Goal: Information Seeking & Learning: Learn about a topic

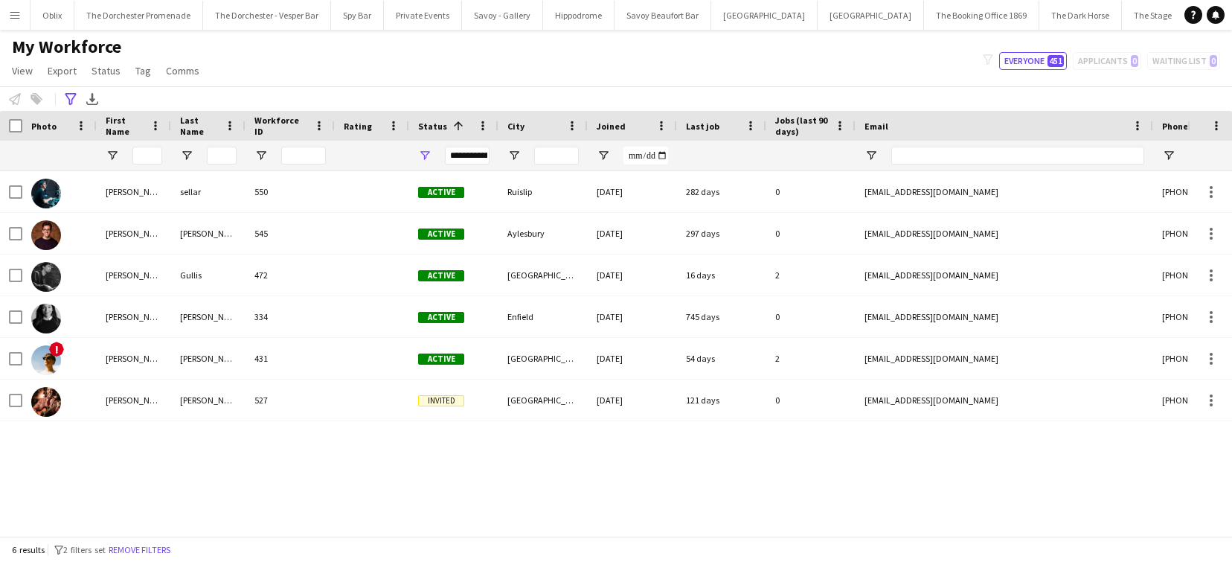
click at [23, 10] on button "Menu" at bounding box center [15, 15] width 30 height 30
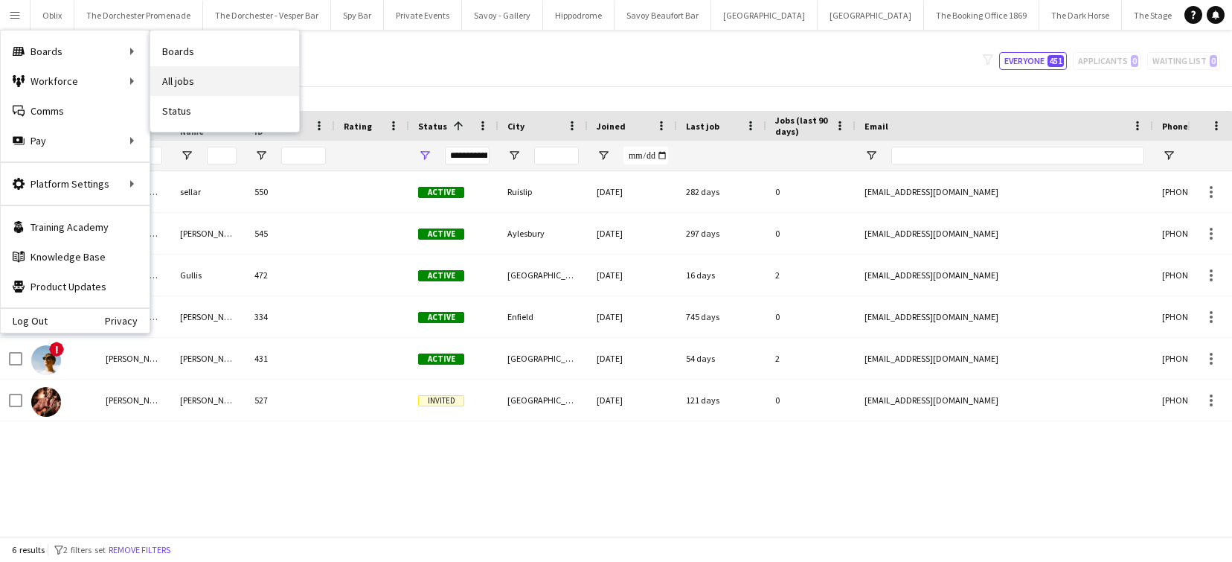
click at [196, 83] on link "All jobs" at bounding box center [224, 81] width 149 height 30
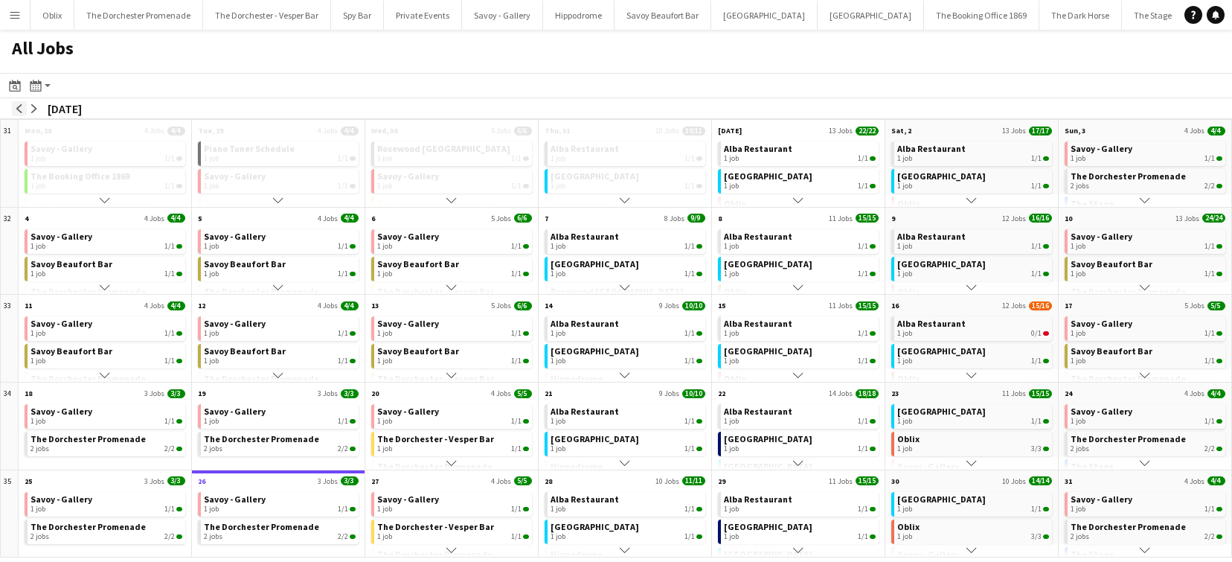
click at [20, 104] on app-icon "arrow-left" at bounding box center [19, 108] width 9 height 9
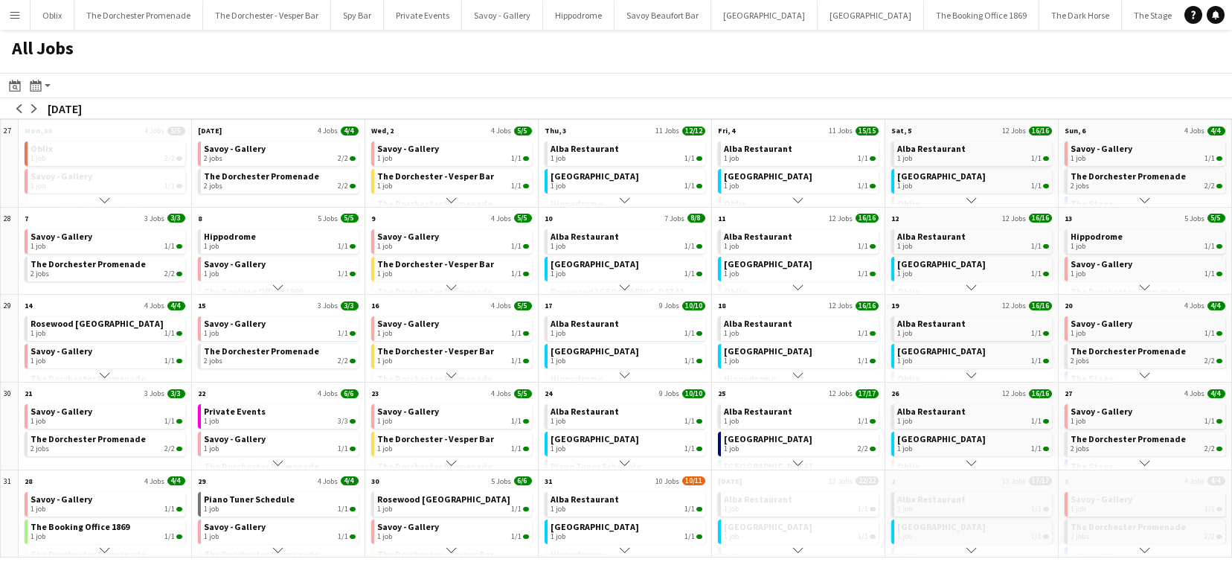
click at [972, 199] on app-icon "Scroll down" at bounding box center [972, 200] width 10 height 10
click at [976, 200] on app-icon "Scroll down" at bounding box center [972, 200] width 10 height 10
click at [32, 106] on app-icon "arrow-right" at bounding box center [34, 108] width 9 height 9
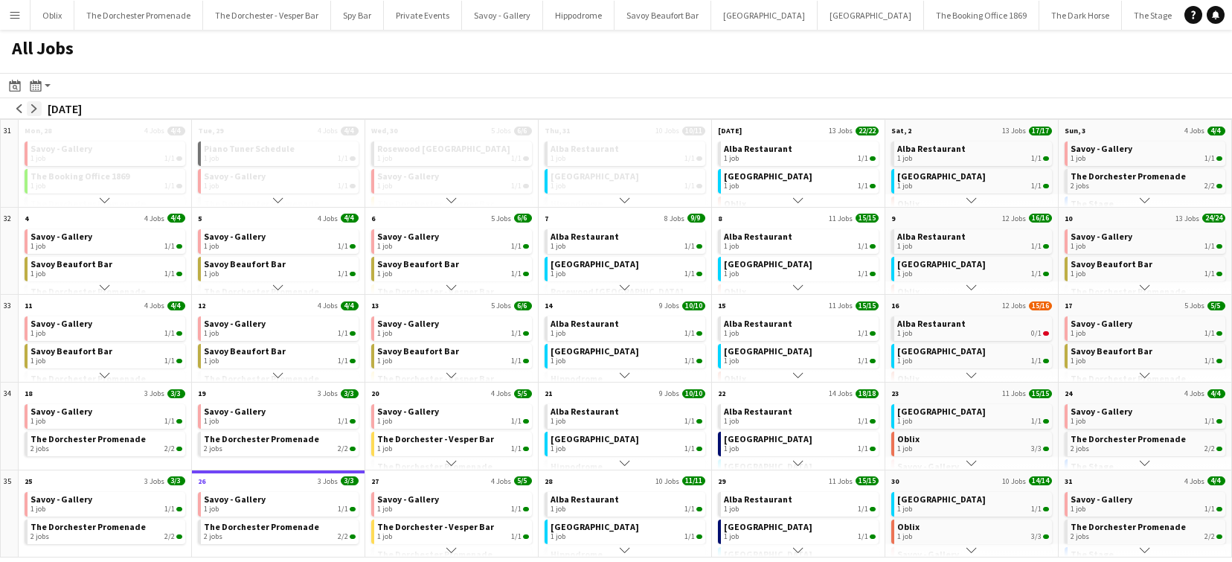
click at [32, 106] on app-icon "arrow-right" at bounding box center [34, 108] width 9 height 9
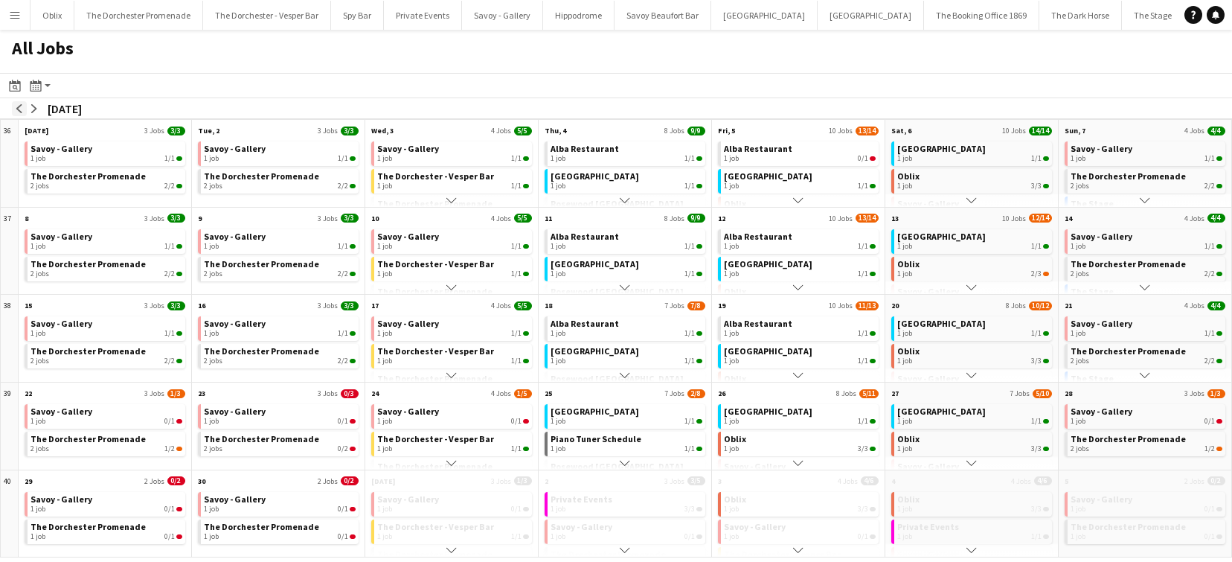
click at [21, 112] on app-icon "arrow-left" at bounding box center [19, 108] width 9 height 9
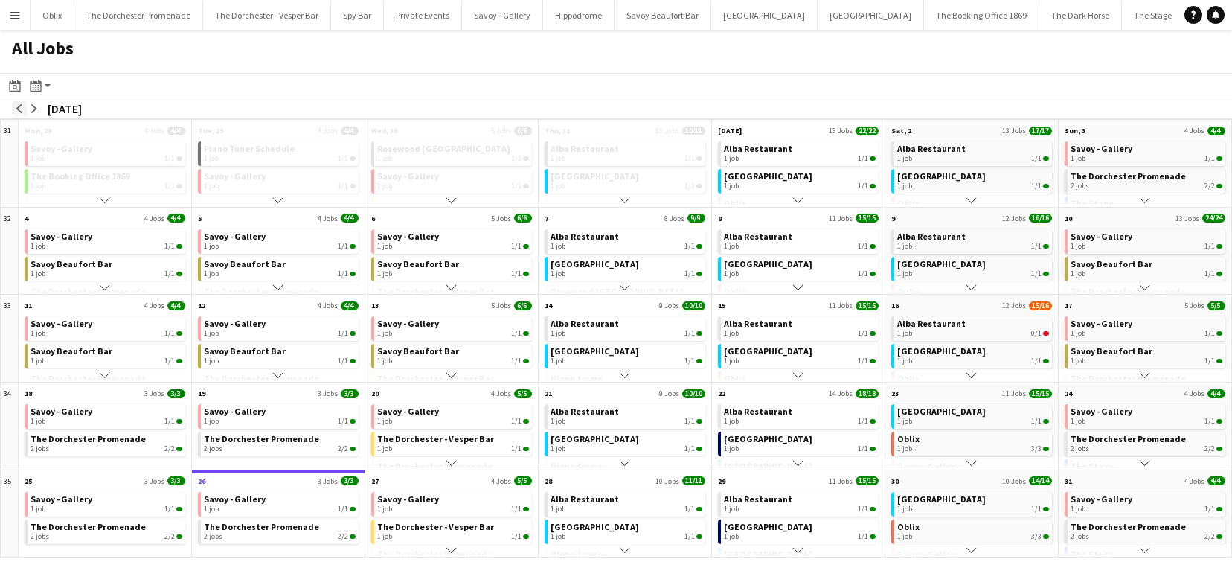
click at [21, 112] on app-icon "arrow-left" at bounding box center [19, 108] width 9 height 9
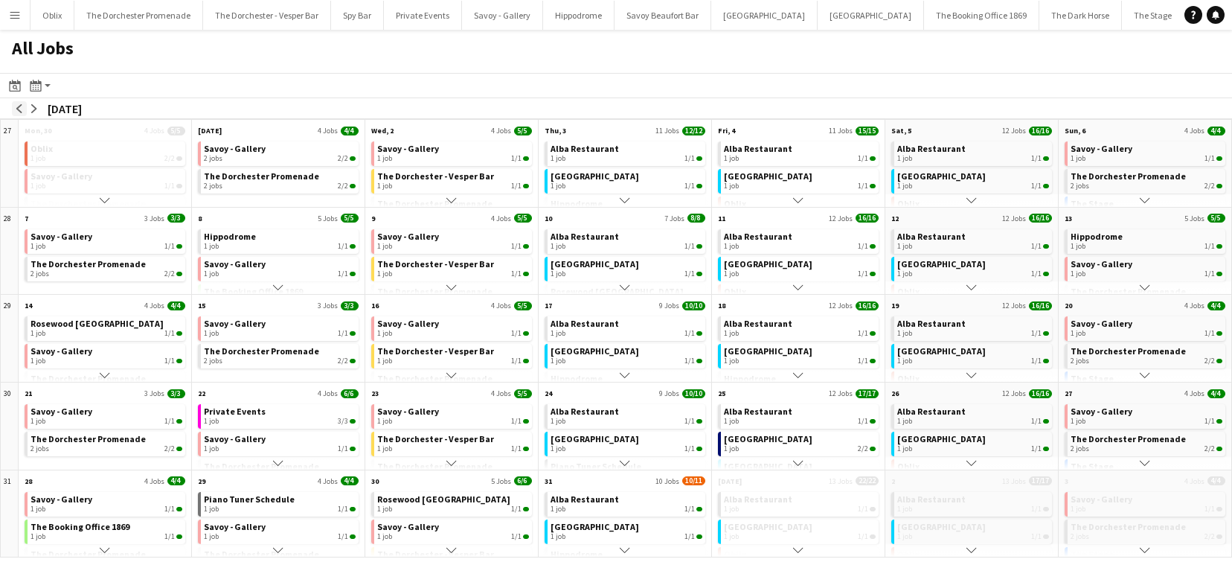
click at [21, 112] on app-icon "arrow-left" at bounding box center [19, 108] width 9 height 9
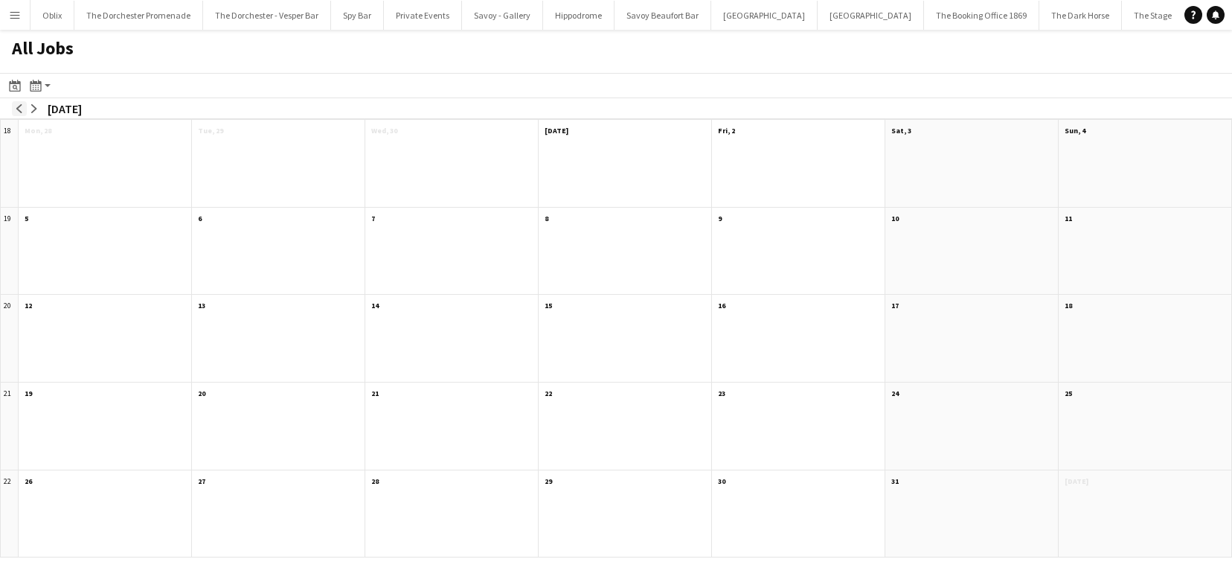
click at [21, 112] on app-icon "arrow-left" at bounding box center [19, 108] width 9 height 9
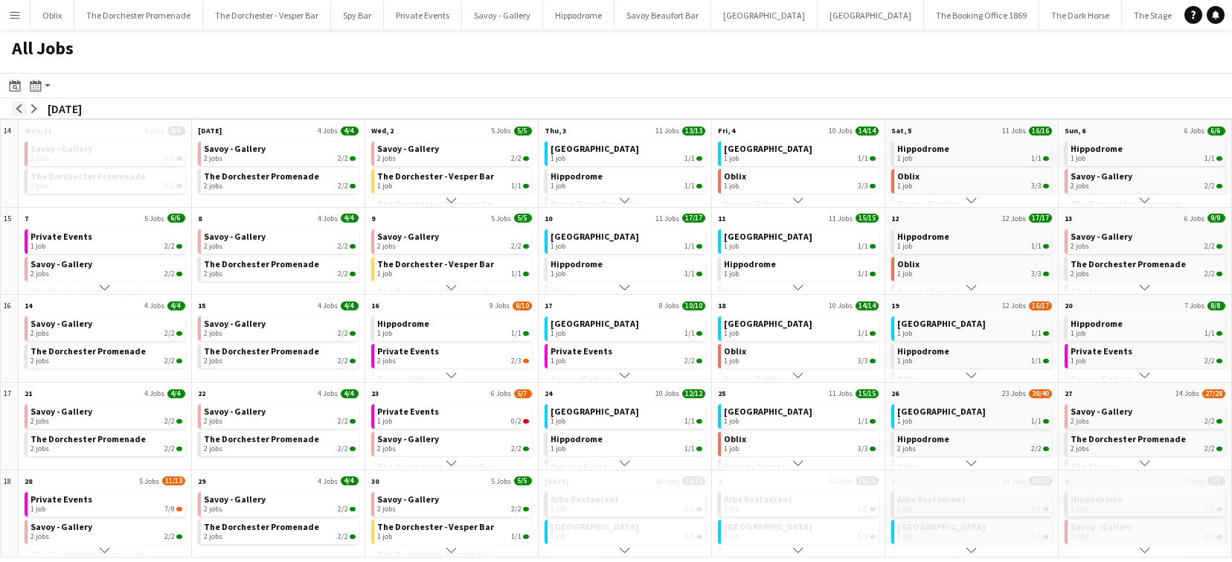
click at [21, 112] on app-icon "arrow-left" at bounding box center [19, 108] width 9 height 9
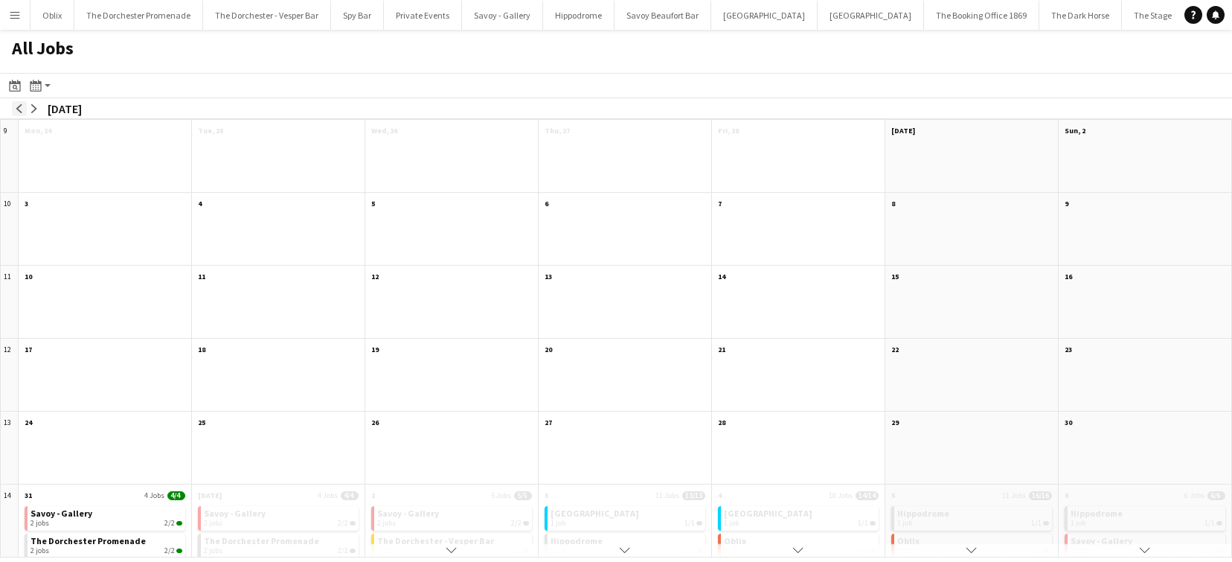
click at [21, 112] on app-icon "arrow-left" at bounding box center [19, 108] width 9 height 9
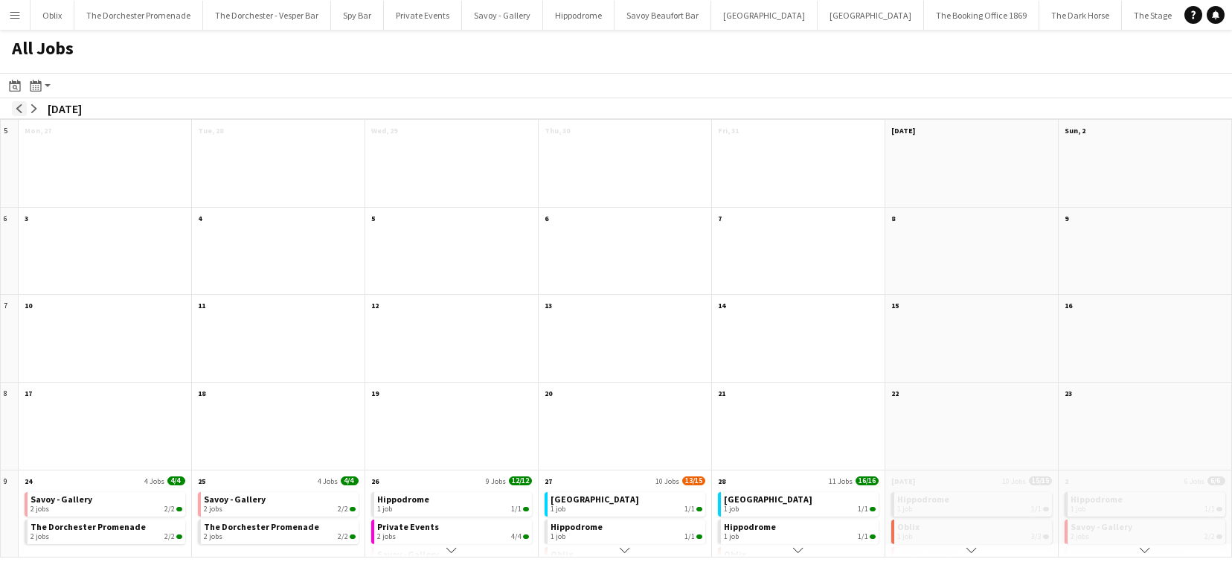
click at [21, 112] on app-icon "arrow-left" at bounding box center [19, 108] width 9 height 9
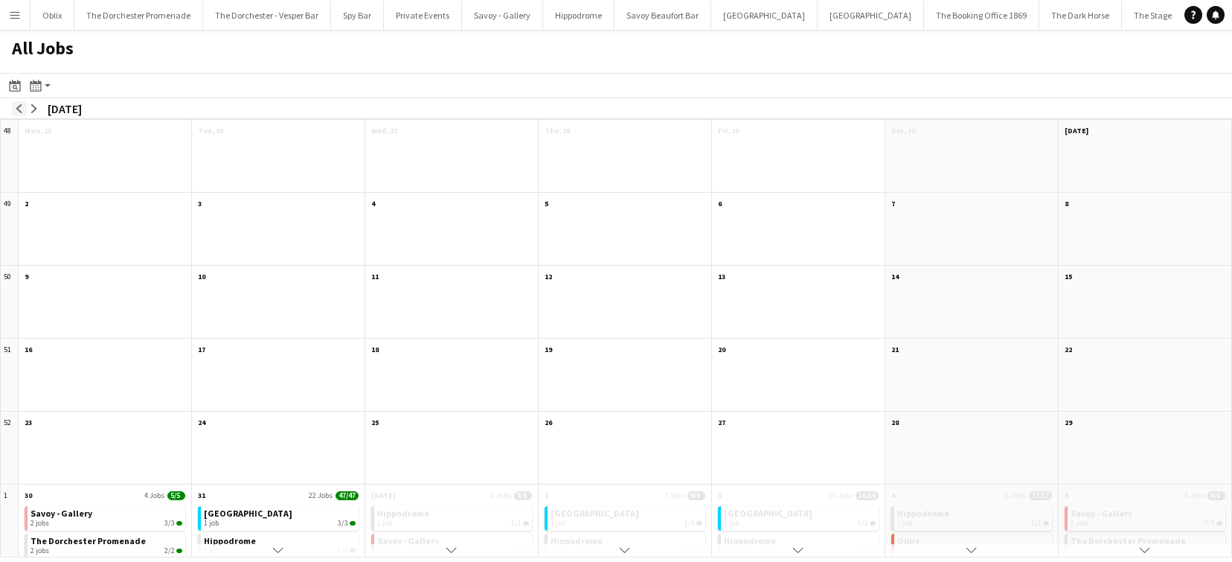
click at [21, 112] on app-icon "arrow-left" at bounding box center [19, 108] width 9 height 9
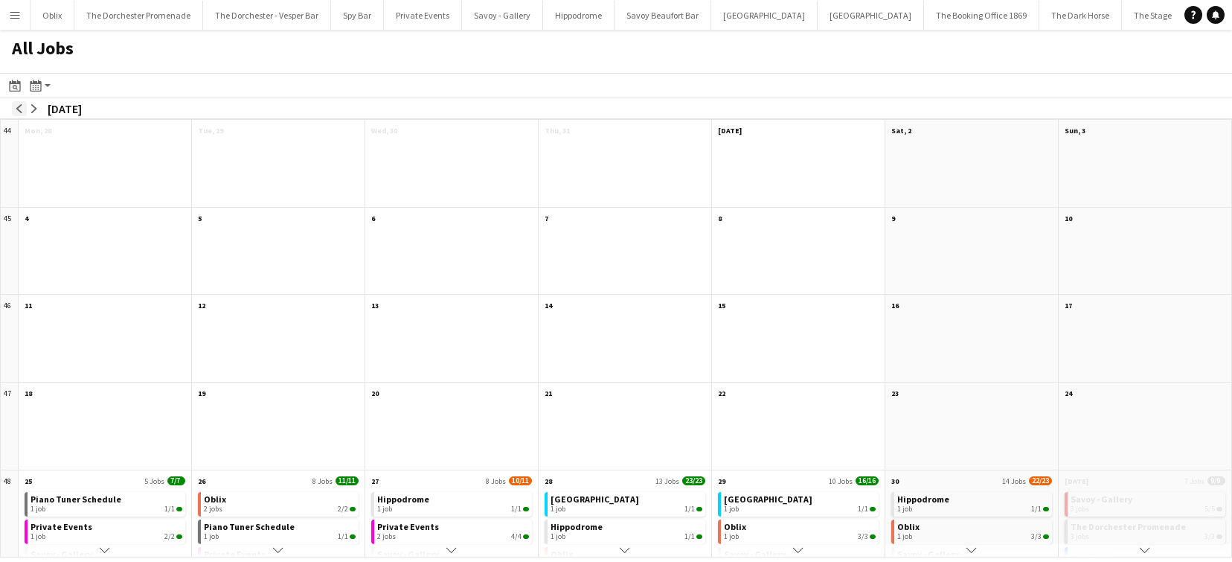
click at [21, 112] on app-icon "arrow-left" at bounding box center [19, 108] width 9 height 9
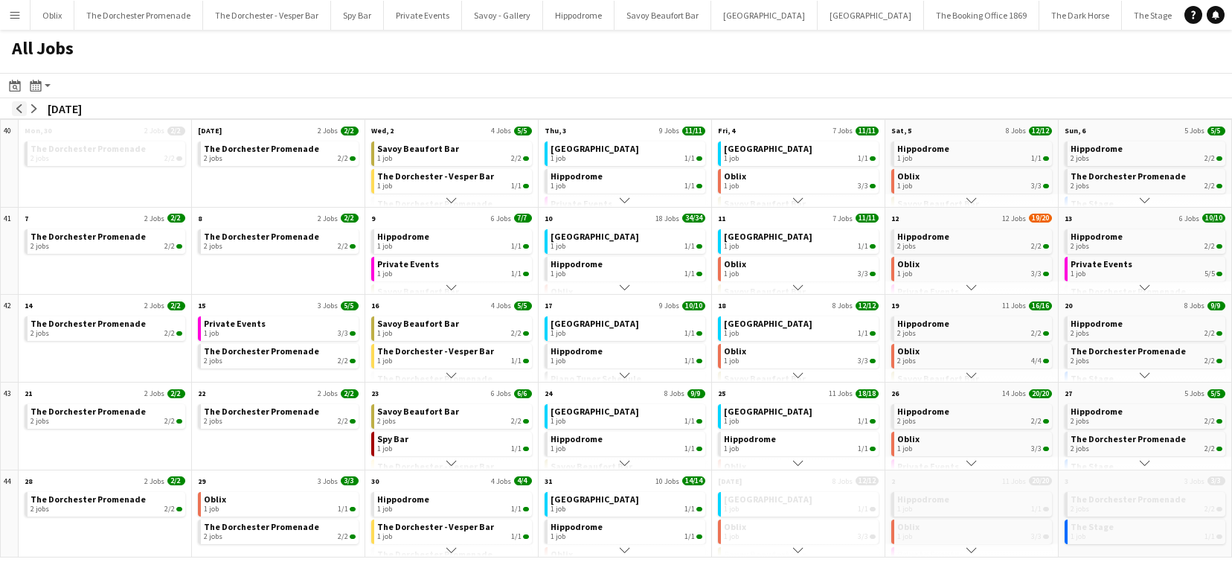
click at [21, 112] on app-icon "arrow-left" at bounding box center [19, 108] width 9 height 9
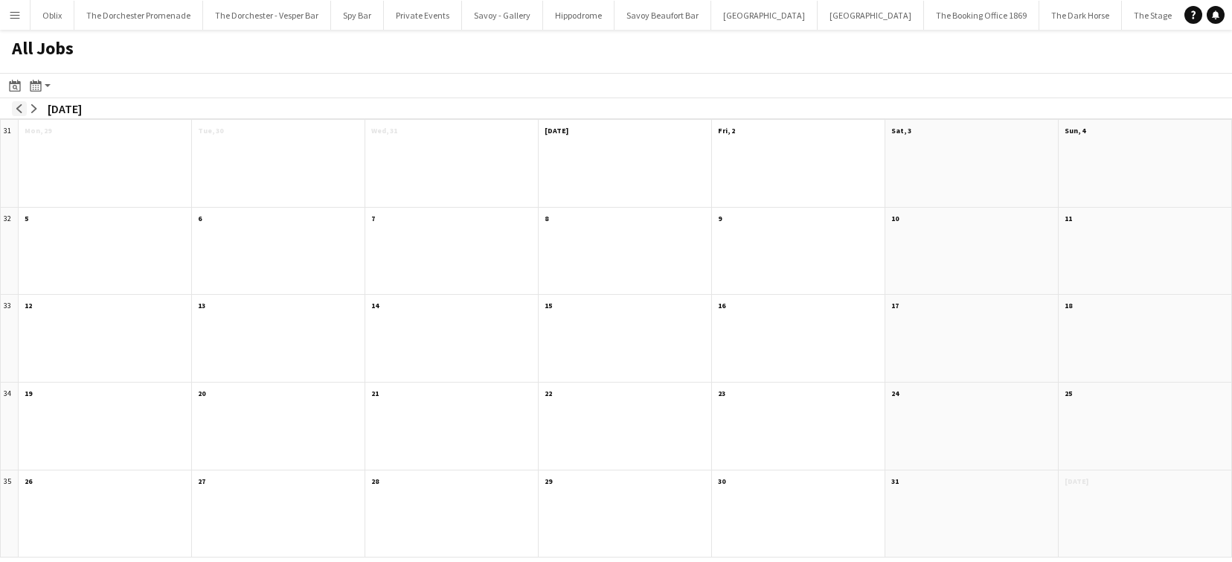
click at [21, 112] on app-icon "arrow-left" at bounding box center [19, 108] width 9 height 9
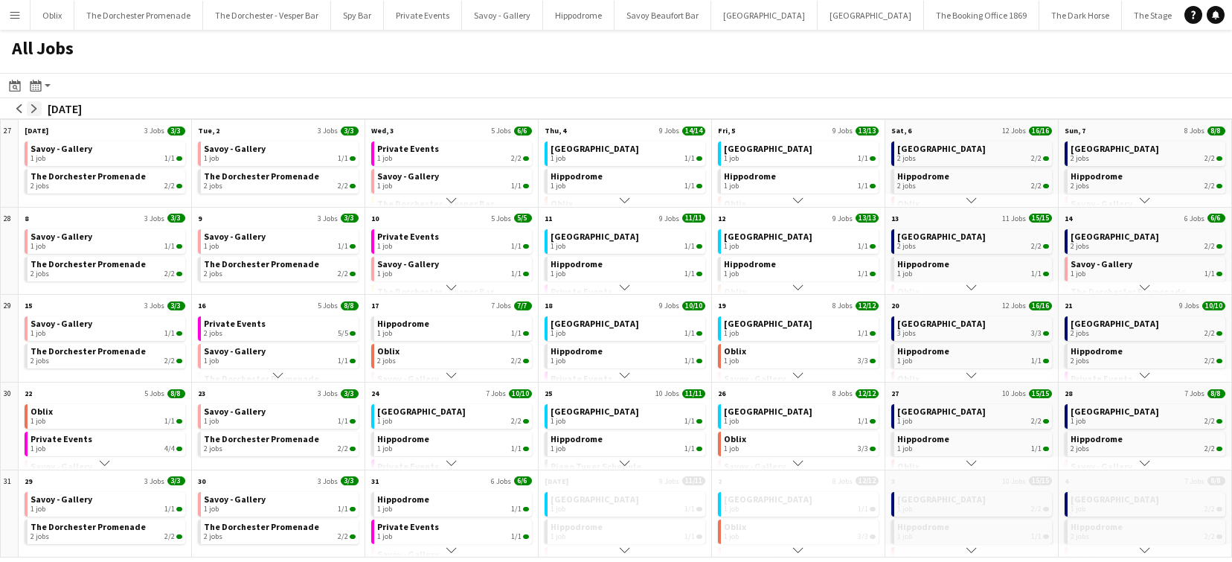
click at [35, 106] on app-icon "arrow-right" at bounding box center [34, 108] width 9 height 9
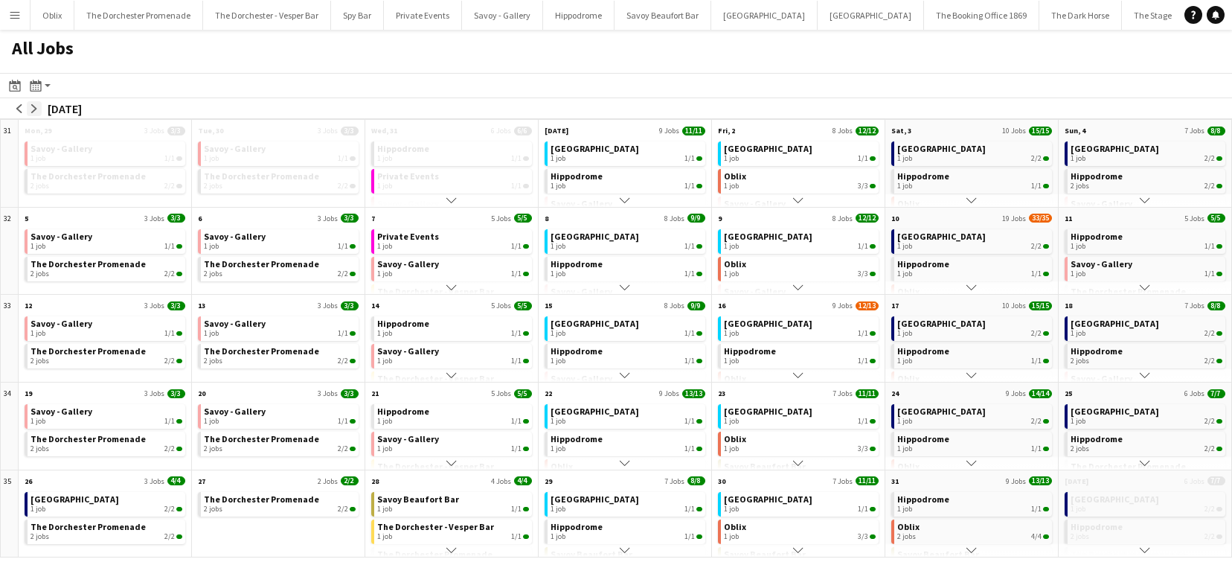
click at [35, 106] on app-icon "arrow-right" at bounding box center [34, 108] width 9 height 9
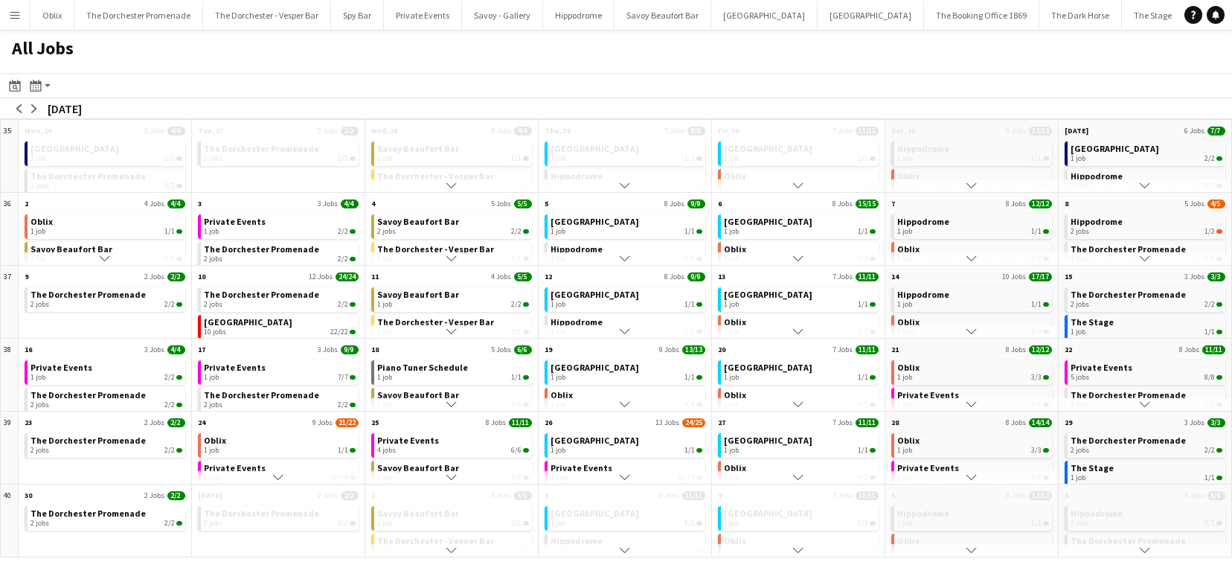
click at [624, 256] on app-icon "Scroll down" at bounding box center [625, 258] width 10 height 10
click at [623, 255] on app-icon "Scroll down" at bounding box center [625, 258] width 10 height 10
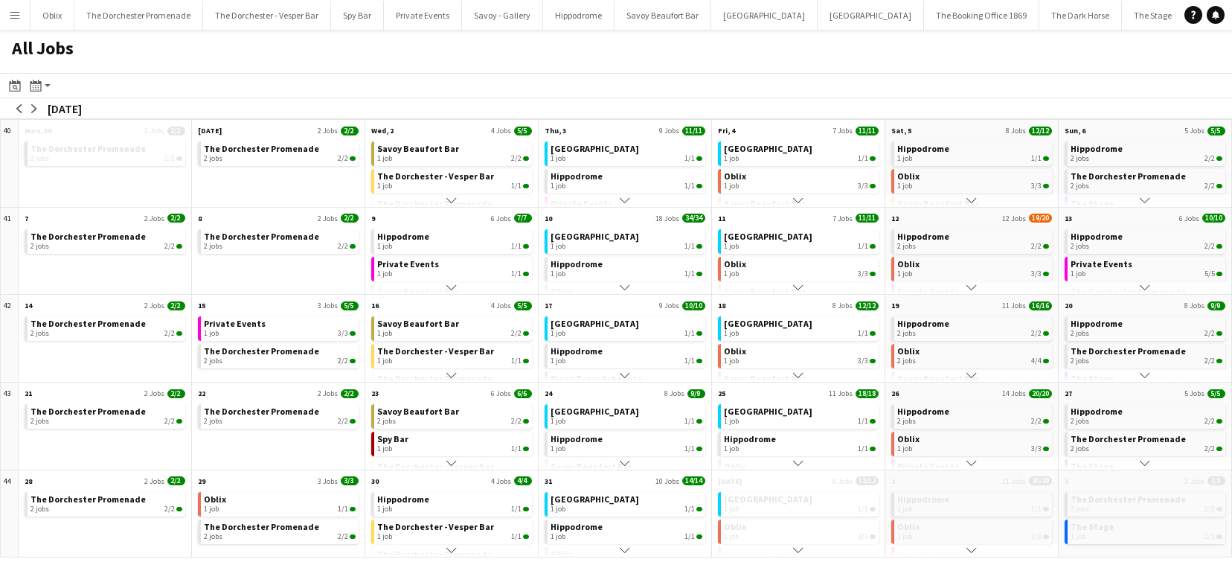
click at [623, 287] on app-icon "Scroll down" at bounding box center [625, 287] width 10 height 10
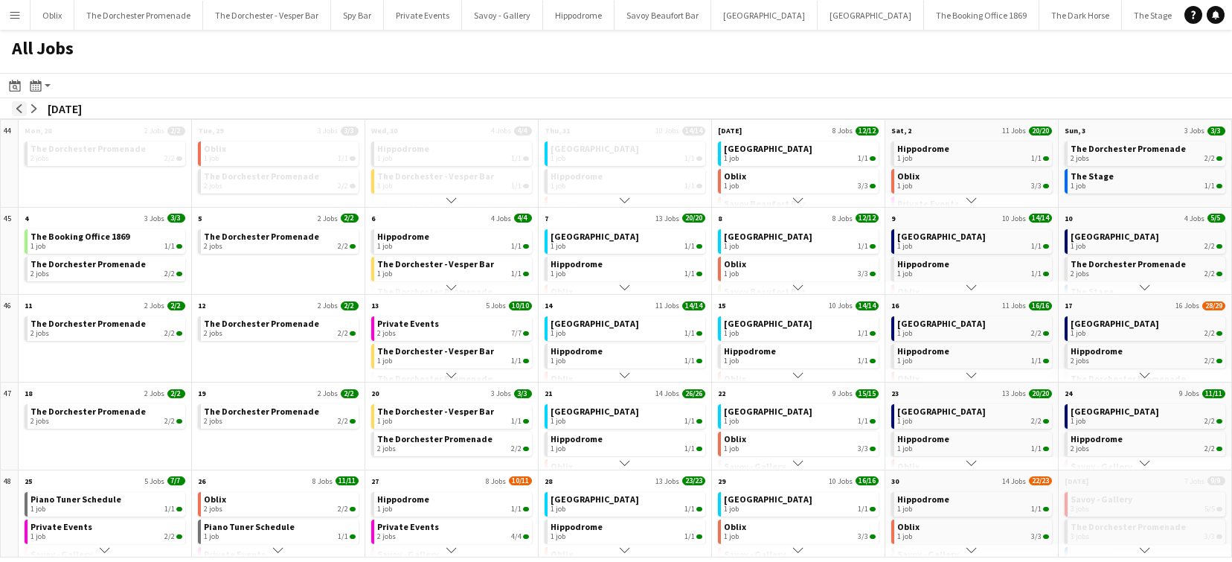
click at [22, 106] on app-icon "arrow-left" at bounding box center [19, 108] width 9 height 9
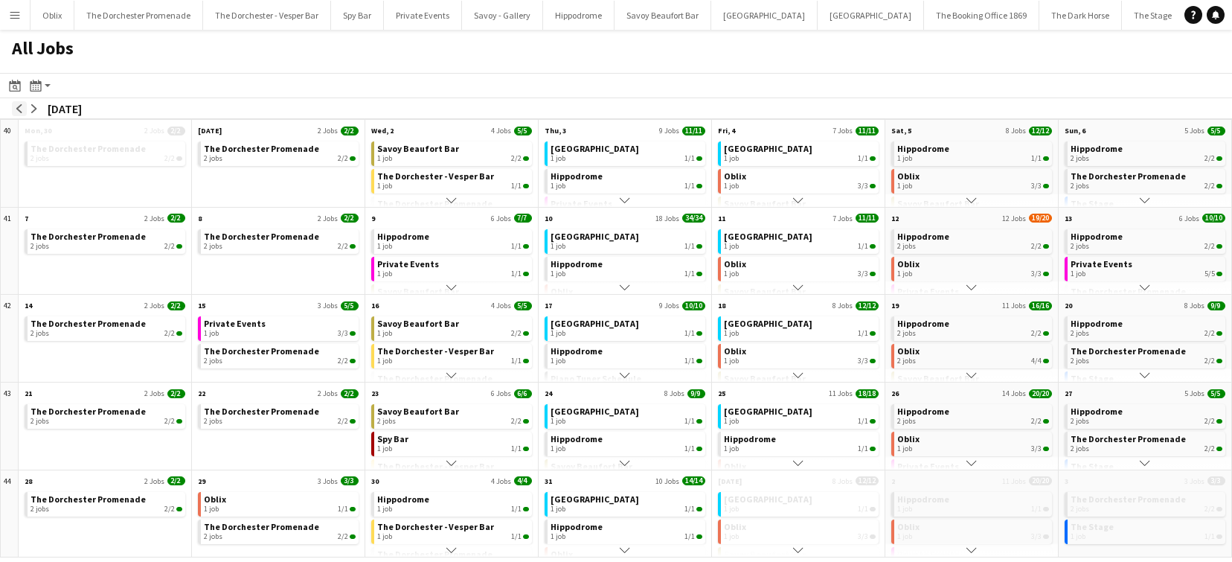
click at [22, 106] on app-icon "arrow-left" at bounding box center [19, 108] width 9 height 9
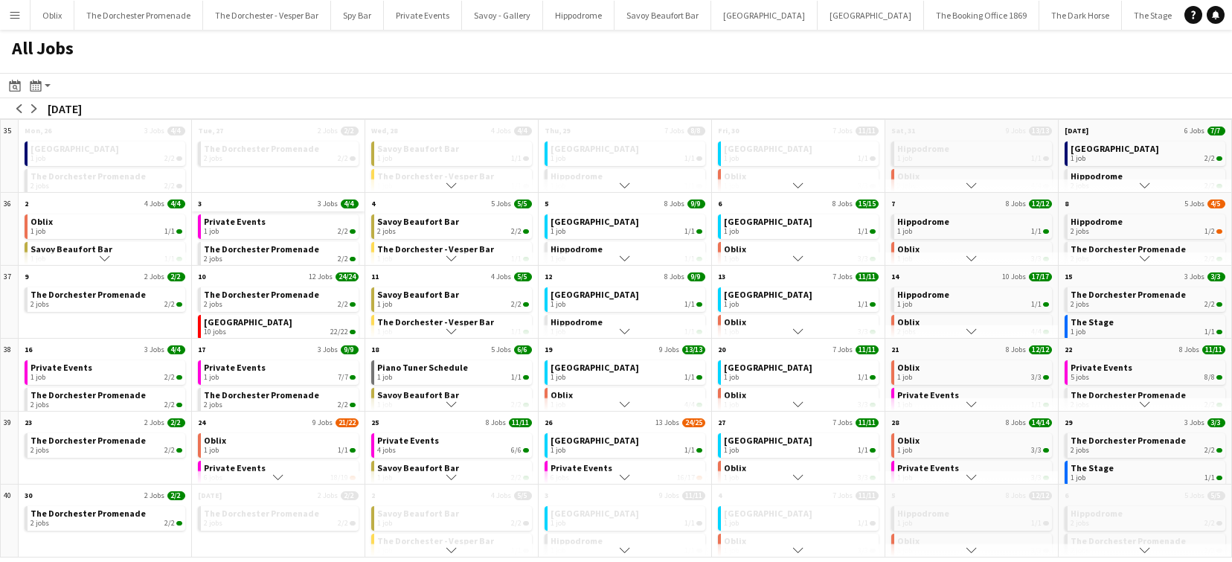
click at [266, 199] on app-all-jobs-month-view-date-header "3 3 Jobs 4/4" at bounding box center [278, 202] width 173 height 19
click at [630, 257] on app-icon "Scroll down" at bounding box center [625, 258] width 10 height 10
click at [624, 255] on app-icon "Scroll down" at bounding box center [625, 258] width 10 height 10
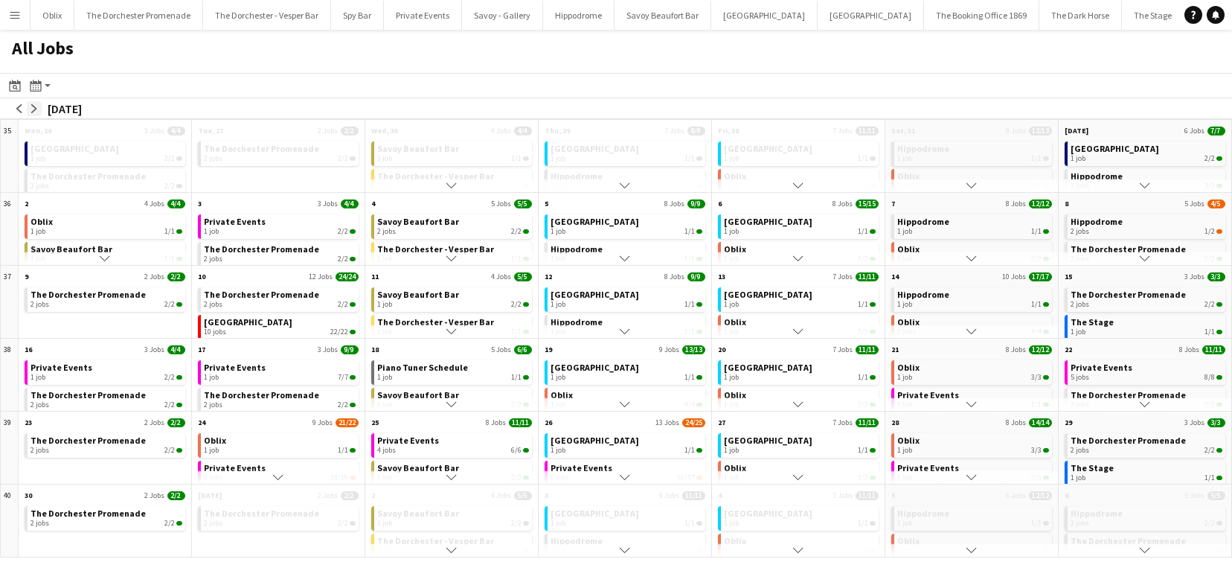
click at [35, 109] on app-icon "arrow-right" at bounding box center [34, 108] width 9 height 9
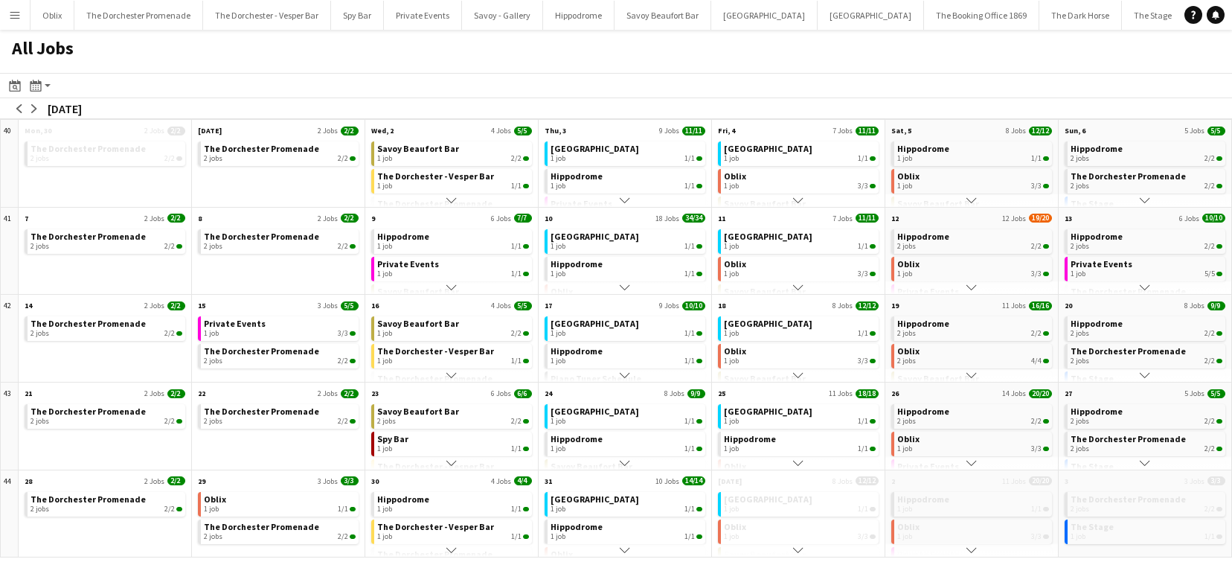
click at [973, 202] on app-icon "Scroll down" at bounding box center [972, 200] width 10 height 10
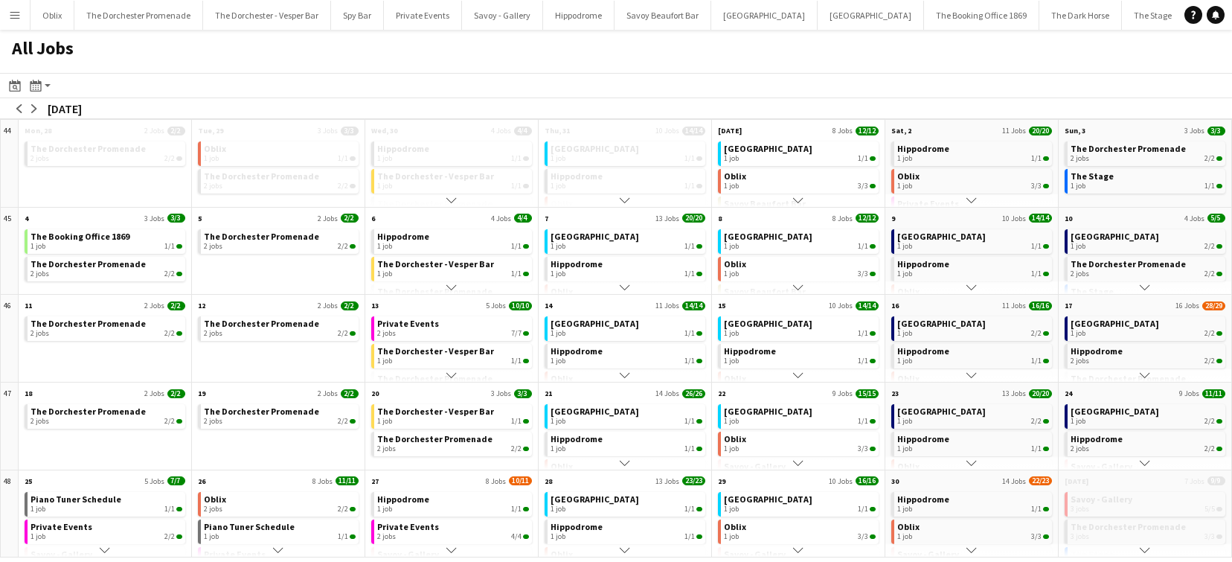
click at [971, 197] on app-icon "Scroll down" at bounding box center [972, 200] width 10 height 10
click at [944, 141] on div "2 jobs 7/7" at bounding box center [973, 145] width 152 height 9
click at [20, 109] on app-icon "arrow-left" at bounding box center [19, 108] width 9 height 9
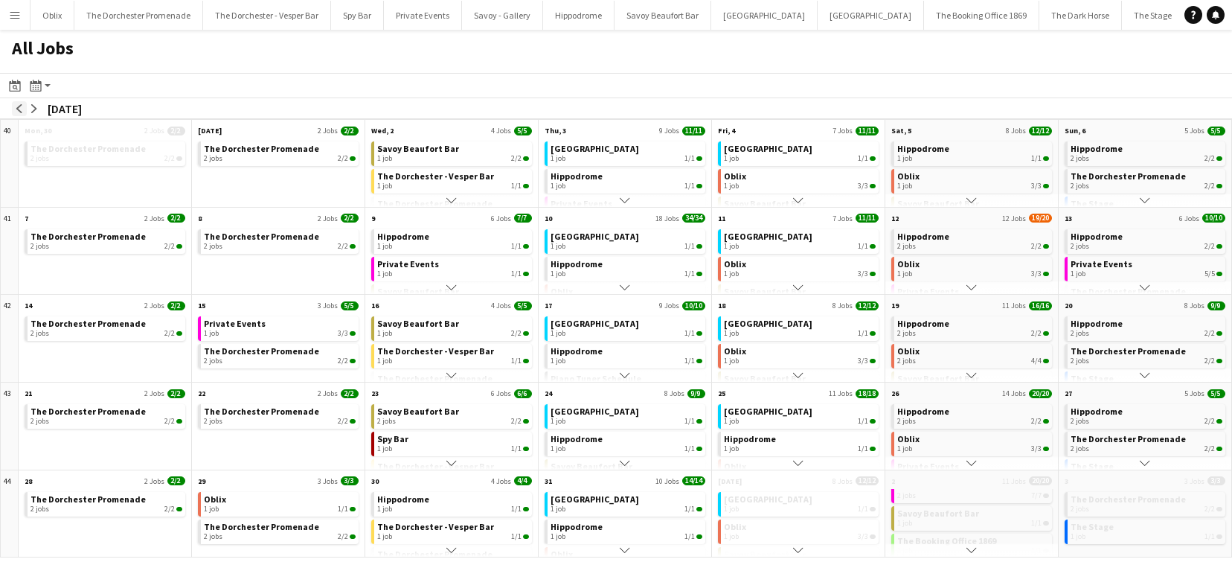
click at [20, 109] on app-icon "arrow-left" at bounding box center [19, 108] width 9 height 9
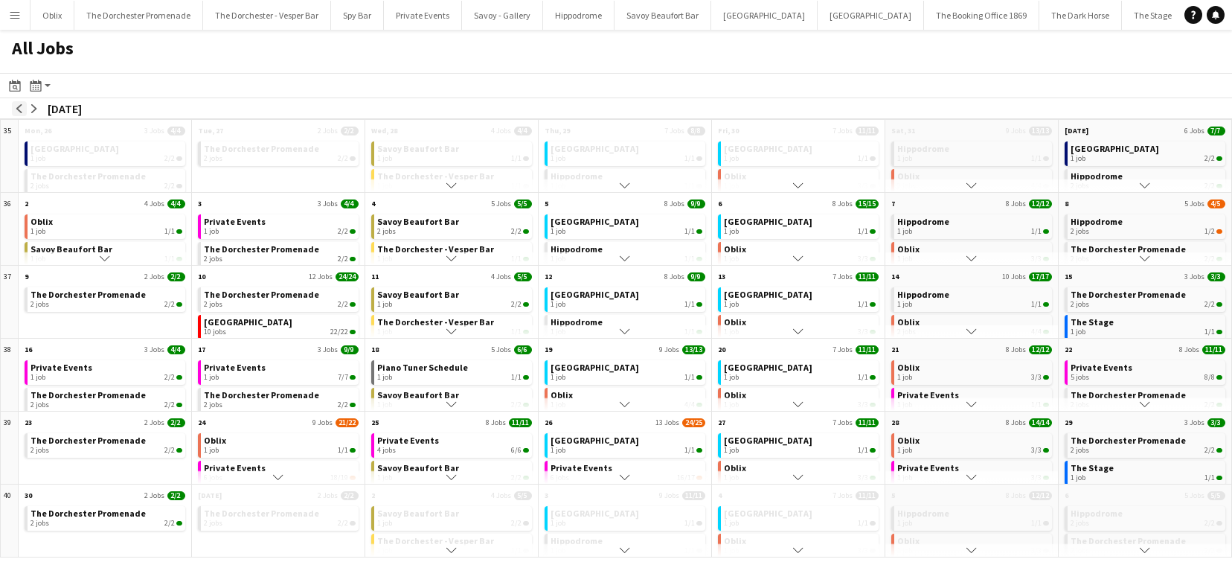
click at [20, 109] on app-icon "arrow-left" at bounding box center [19, 108] width 9 height 9
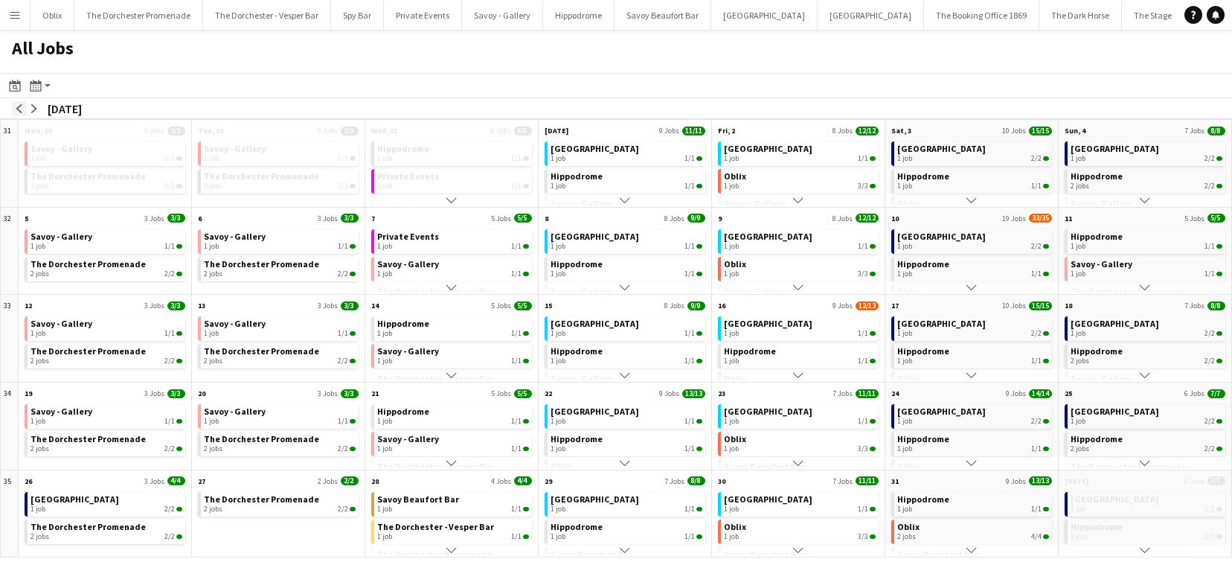
click at [20, 109] on app-icon "arrow-left" at bounding box center [19, 108] width 9 height 9
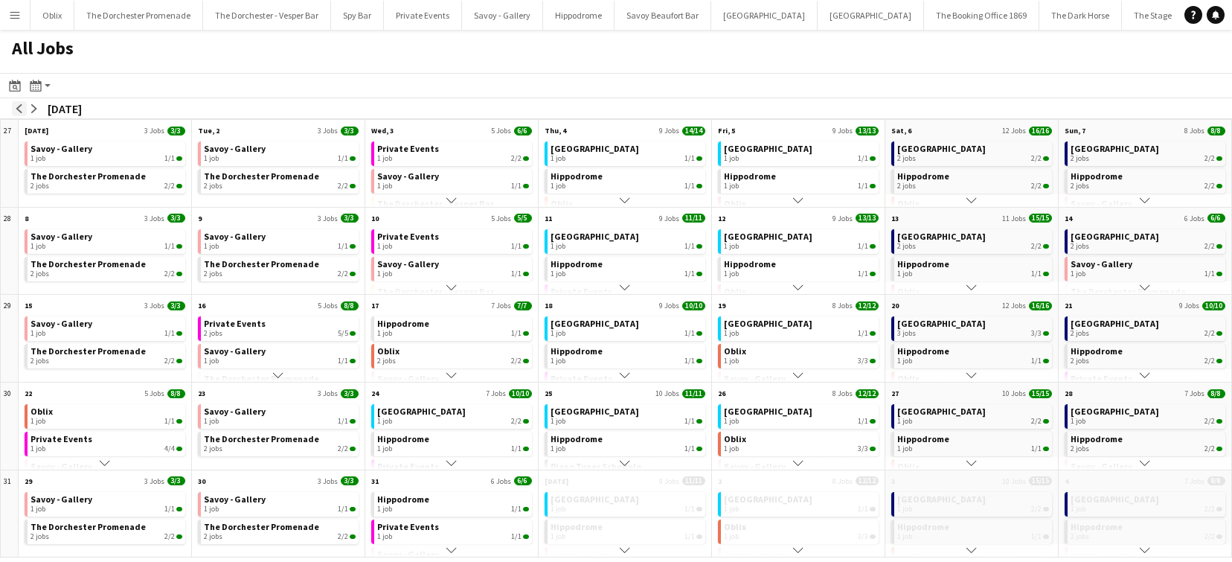
click at [20, 109] on app-icon "arrow-left" at bounding box center [19, 108] width 9 height 9
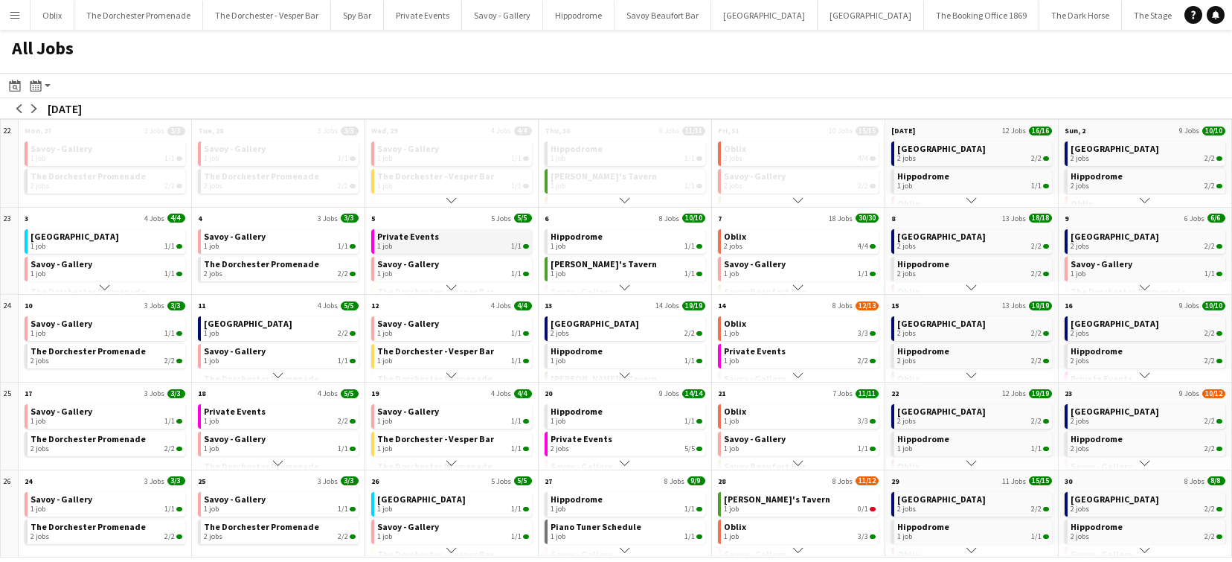
click at [429, 240] on span "Private Events" at bounding box center [408, 236] width 62 height 11
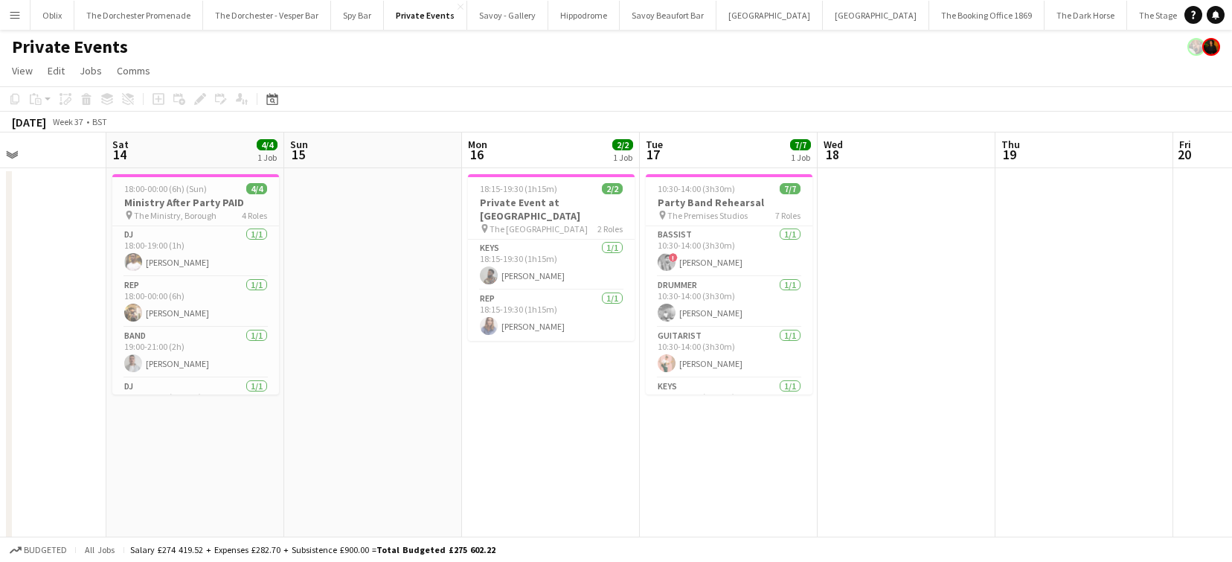
scroll to position [0, 429]
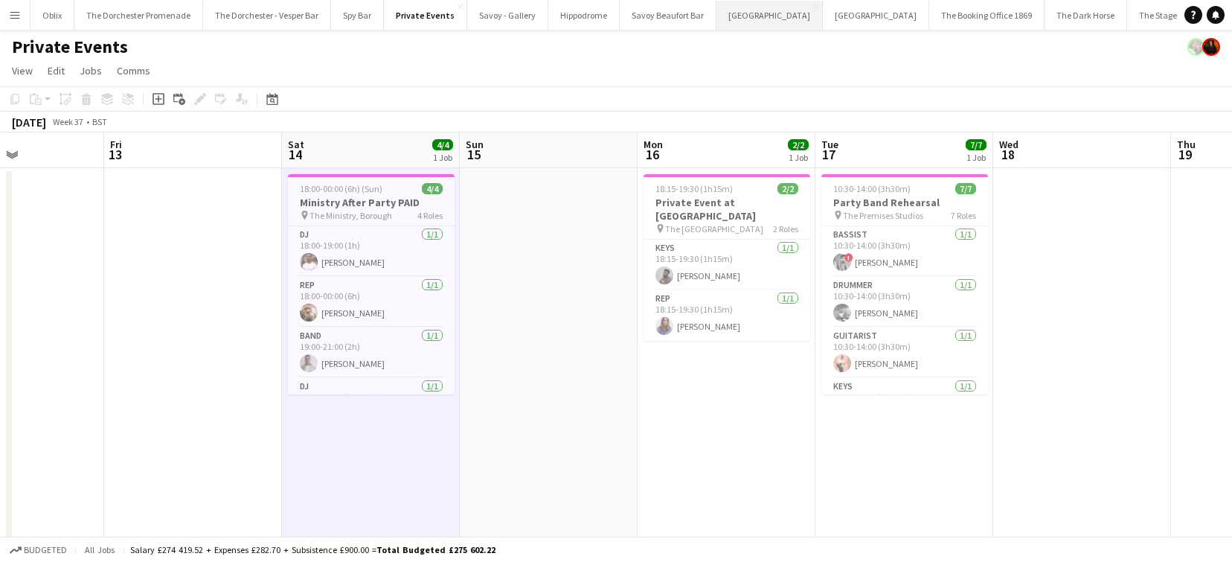
click at [750, 11] on button "Goring Hotel Close" at bounding box center [770, 15] width 106 height 29
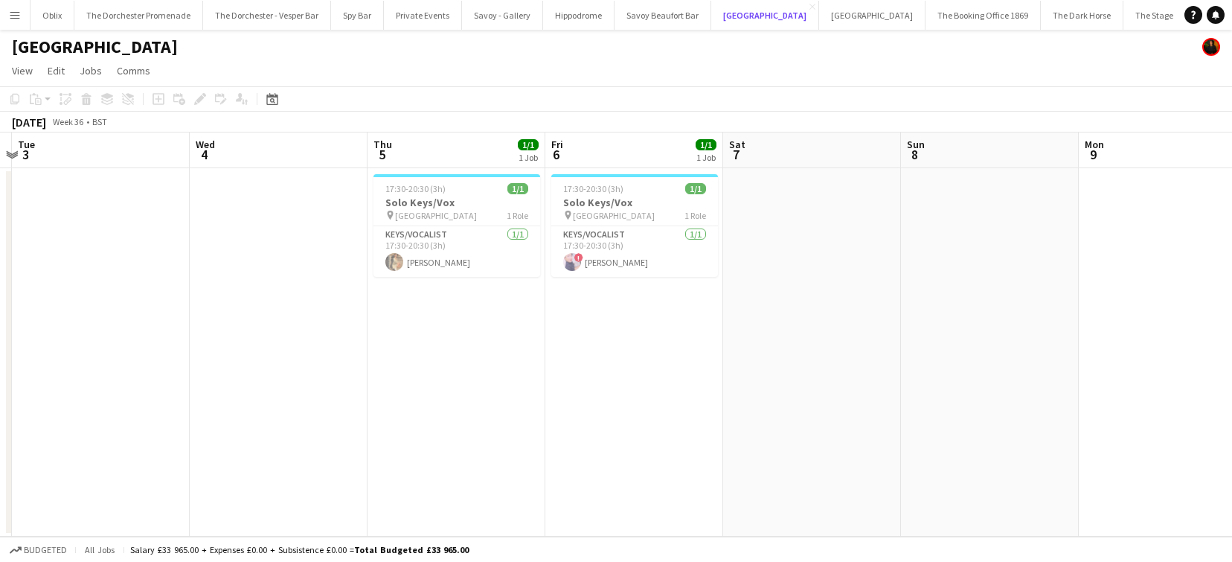
scroll to position [0, 330]
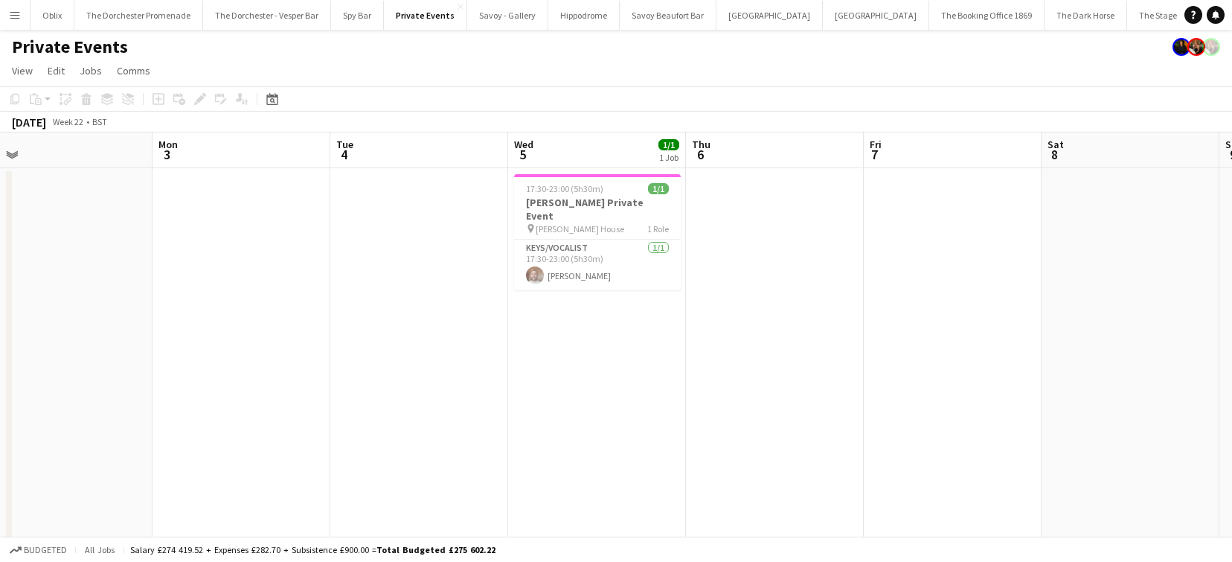
scroll to position [4, 0]
click at [571, 259] on app-card-role "Keys/Vocalist [DATE] 17:30-23:00 (5h30m) [PERSON_NAME]" at bounding box center [597, 261] width 167 height 51
